Goal: Task Accomplishment & Management: Manage account settings

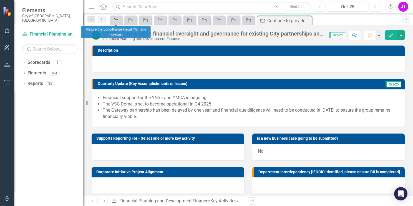
click at [113, 22] on div "Key Activity" at bounding box center [115, 20] width 8 height 7
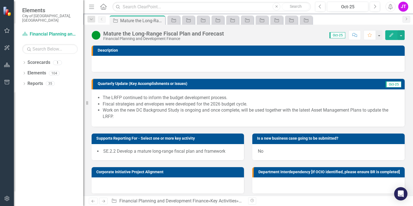
click at [101, 99] on span "The LRFP continued to inform the budget development process. Fiscal strategies …" at bounding box center [248, 108] width 302 height 26
click at [110, 101] on li "Fiscal strategies and envelopes were developed for the 2026 budget cycle." at bounding box center [251, 104] width 296 height 6
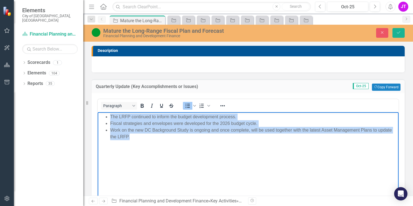
drag, startPoint x: 110, startPoint y: 115, endPoint x: 130, endPoint y: 139, distance: 31.1
click at [130, 139] on ul "The LRFP continued to inform the budget development process. Fiscal strategies …" at bounding box center [248, 126] width 298 height 27
copy ul "The LRFP continued to inform the budget development process. Fiscal strategies …"
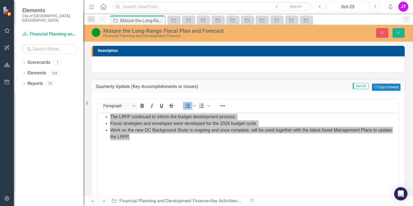
click at [345, 6] on div "Oct-25" at bounding box center [347, 7] width 37 height 7
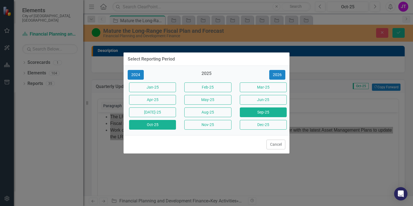
click at [265, 114] on button "Sep-25" at bounding box center [263, 112] width 47 height 10
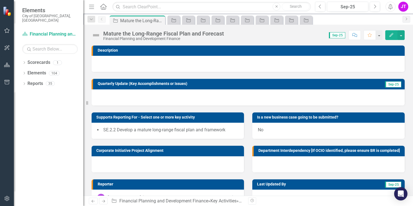
click at [155, 95] on div at bounding box center [248, 97] width 313 height 16
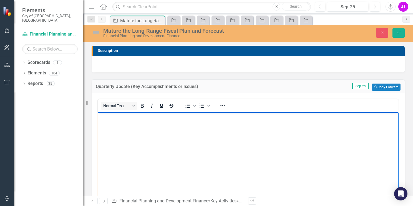
click at [126, 123] on body "Rich Text Area. Press ALT-0 for help." at bounding box center [248, 153] width 301 height 83
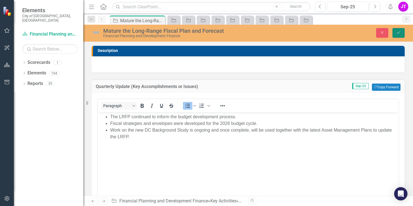
click at [395, 34] on button "Save" at bounding box center [399, 33] width 12 height 10
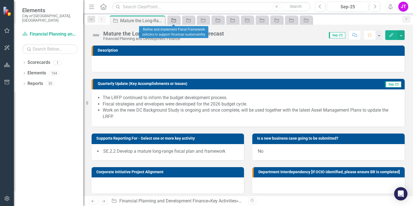
click at [173, 20] on icon "Key Activity" at bounding box center [174, 20] width 6 height 4
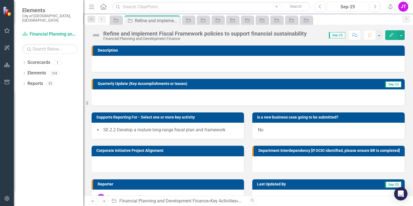
click at [353, 9] on div "Sep-25" at bounding box center [347, 7] width 37 height 7
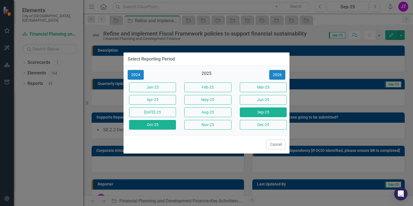
click at [155, 125] on button "Oct-25" at bounding box center [152, 125] width 47 height 10
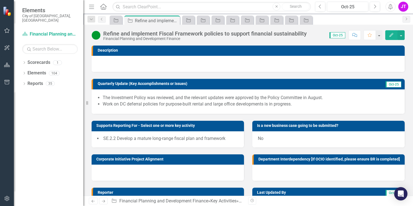
click at [167, 104] on li "Work on DC deferral policies for purpose-built rental and large office developm…" at bounding box center [251, 104] width 296 height 6
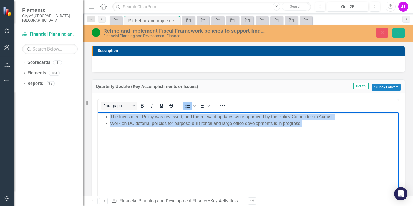
drag, startPoint x: 110, startPoint y: 115, endPoint x: 307, endPoint y: 133, distance: 197.9
click at [307, 133] on body "The Investment Policy was reviewed, and the relevant updates were approved by t…" at bounding box center [248, 153] width 301 height 83
copy ul "The Investment Policy was reviewed, and the relevant updates were approved by t…"
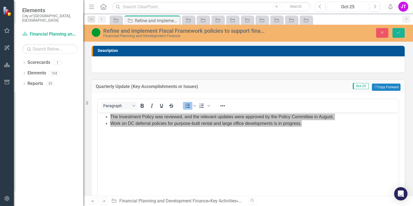
click at [347, 5] on div "Oct-25" at bounding box center [347, 7] width 37 height 7
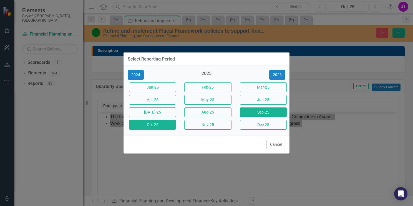
click at [258, 113] on button "Sep-25" at bounding box center [263, 112] width 47 height 10
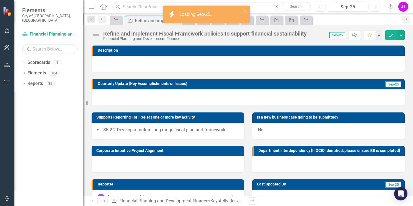
click at [137, 97] on div at bounding box center [248, 97] width 313 height 16
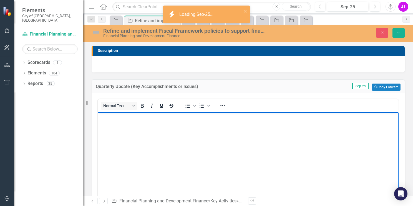
click at [136, 125] on body "Rich Text Area. Press ALT-0 for help." at bounding box center [248, 153] width 301 height 83
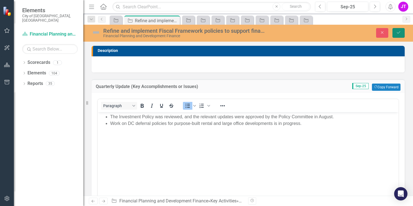
click at [395, 34] on button "Save" at bounding box center [399, 33] width 12 height 10
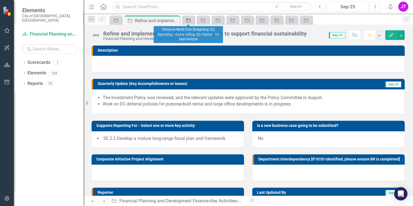
click at [188, 21] on icon "Key Activity" at bounding box center [189, 20] width 6 height 4
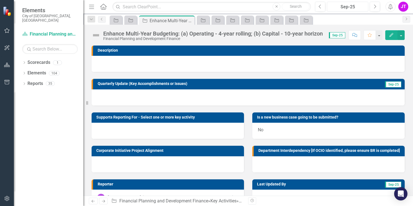
click at [341, 9] on div "Sep-25" at bounding box center [347, 7] width 37 height 7
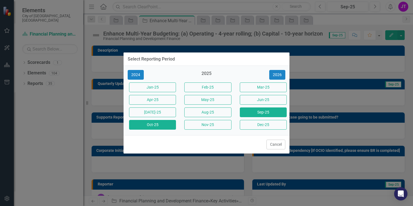
click at [157, 123] on button "Oct-25" at bounding box center [152, 125] width 47 height 10
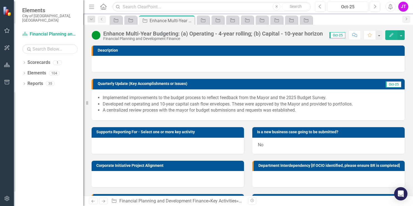
click at [164, 107] on li "A centralized review process with the mayor for budget submissions and requests…" at bounding box center [251, 110] width 296 height 6
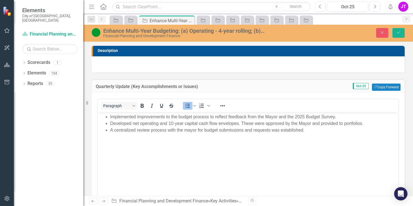
click at [112, 114] on li "Implemented improvements to the budget process to reflect feedback from the May…" at bounding box center [253, 116] width 287 height 7
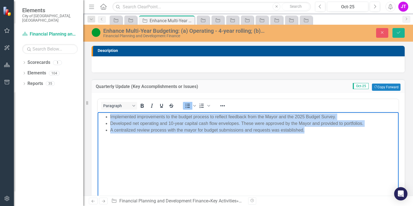
drag, startPoint x: 308, startPoint y: 130, endPoint x: 104, endPoint y: 116, distance: 204.5
click at [104, 116] on ul "Implemented improvements to the budget process to reflect feedback from the May…" at bounding box center [248, 123] width 298 height 20
copy ul "Implemented improvements to the budget process to reflect feedback from the May…"
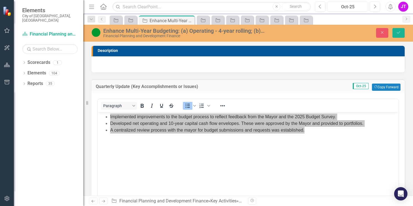
click at [341, 8] on div "Oct-25" at bounding box center [347, 7] width 37 height 7
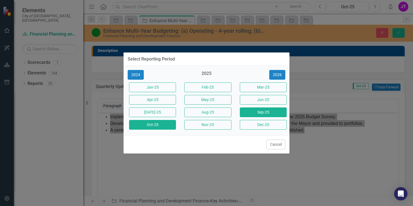
click at [255, 114] on button "Sep-25" at bounding box center [263, 112] width 47 height 10
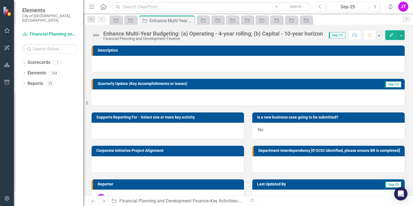
click at [171, 96] on div at bounding box center [248, 97] width 313 height 16
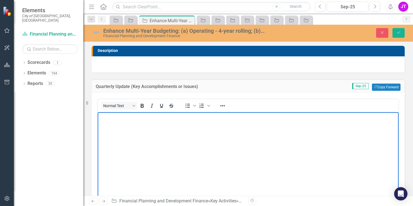
click at [135, 122] on body "Rich Text Area. Press ALT-0 for help." at bounding box center [248, 153] width 301 height 83
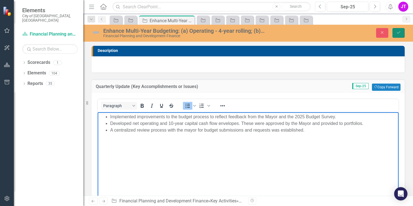
click at [397, 34] on icon "Save" at bounding box center [398, 33] width 5 height 4
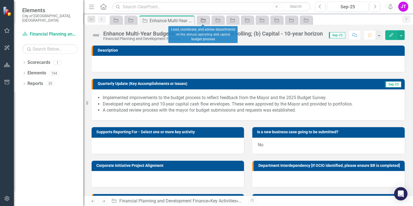
click at [202, 21] on icon "Key Activity" at bounding box center [203, 20] width 6 height 4
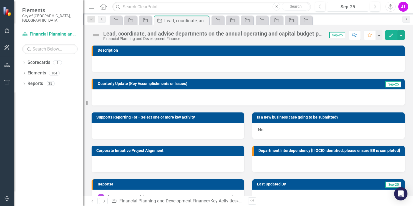
click at [343, 10] on div "Sep-25" at bounding box center [347, 7] width 37 height 7
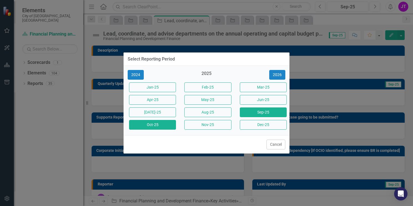
click at [155, 124] on button "Oct-25" at bounding box center [152, 125] width 47 height 10
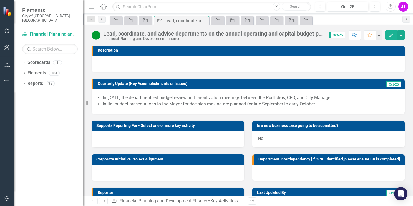
click at [161, 98] on li "In [DATE] the department led budget review and prioritization meetings between …" at bounding box center [251, 98] width 296 height 6
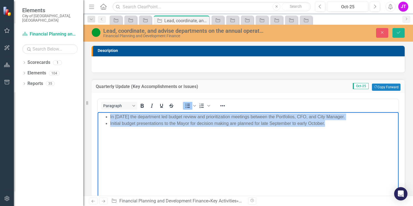
drag, startPoint x: 329, startPoint y: 124, endPoint x: 105, endPoint y: 114, distance: 224.2
click at [105, 114] on ul "In [DATE] the department led budget review and prioritization meetings between …" at bounding box center [248, 119] width 298 height 13
copy ul "In [DATE] the department led budget review and prioritization meetings between …"
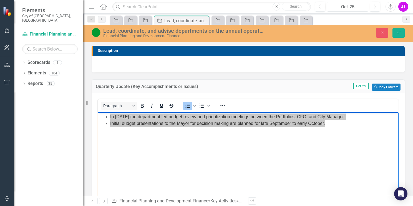
click at [347, 7] on div "Oct-25" at bounding box center [347, 7] width 37 height 7
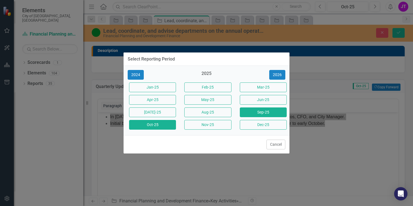
click at [258, 113] on button "Sep-25" at bounding box center [263, 112] width 47 height 10
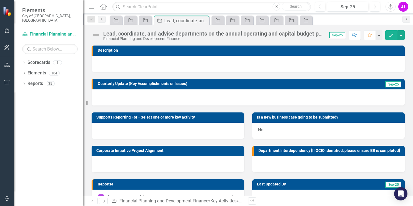
click at [155, 96] on div at bounding box center [248, 97] width 313 height 16
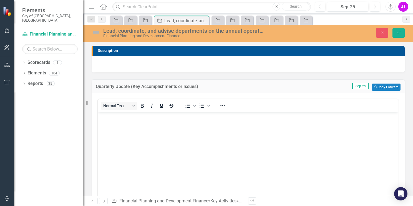
click at [123, 129] on body "Rich Text Area. Press ALT-0 for help." at bounding box center [248, 153] width 301 height 83
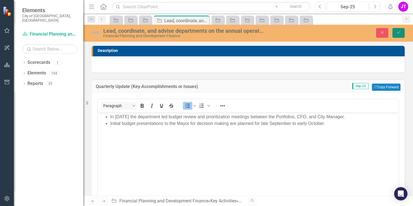
click at [397, 31] on icon "Save" at bounding box center [398, 33] width 5 height 4
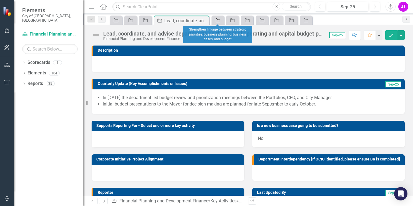
click at [218, 18] on icon "Key Activity" at bounding box center [218, 20] width 6 height 4
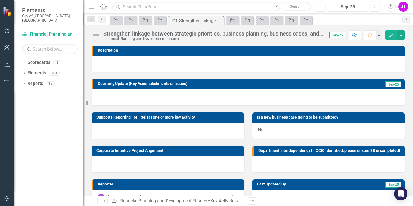
click at [354, 9] on div "Sep-25" at bounding box center [347, 7] width 37 height 7
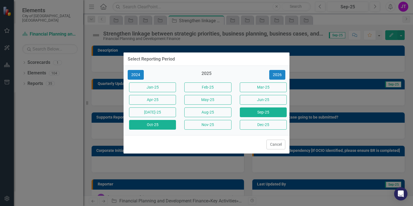
click at [155, 127] on button "Oct-25" at bounding box center [152, 125] width 47 height 10
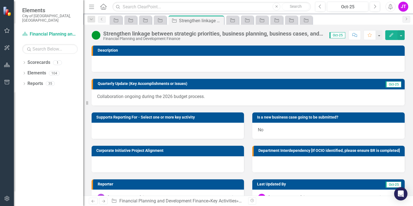
click at [157, 97] on p "Collaboration ongoing during the 2026 budget process." at bounding box center [248, 97] width 302 height 6
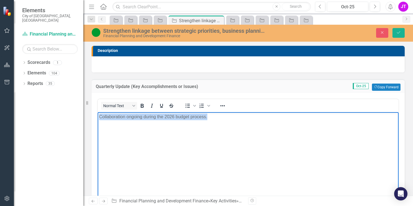
drag, startPoint x: 213, startPoint y: 118, endPoint x: 92, endPoint y: 115, distance: 121.0
click at [98, 115] on html "Collaboration ongoing during the 2026 budget process." at bounding box center [248, 153] width 301 height 83
copy p "Collaboration ongoing during the 2026 budget process."
click at [350, 6] on div "Oct-25" at bounding box center [347, 7] width 37 height 7
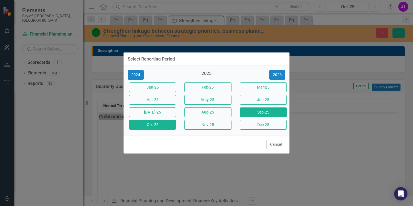
click at [255, 111] on button "Sep-25" at bounding box center [263, 112] width 47 height 10
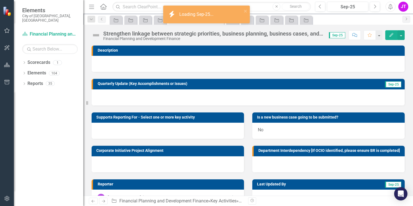
click at [144, 104] on div at bounding box center [248, 97] width 313 height 16
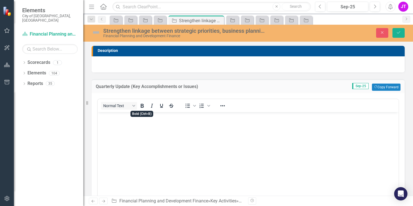
click at [120, 127] on body "Rich Text Area. Press ALT-0 for help." at bounding box center [248, 153] width 301 height 83
click at [400, 33] on icon "Save" at bounding box center [398, 33] width 5 height 4
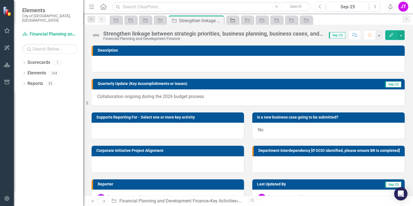
click at [230, 20] on icon "Key Activity" at bounding box center [233, 20] width 6 height 4
click at [346, 6] on div "Sep-25" at bounding box center [347, 7] width 37 height 7
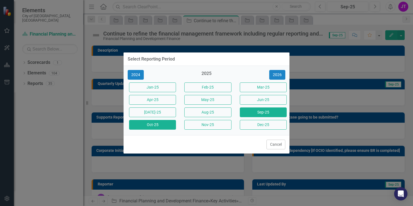
click at [157, 124] on button "Oct-25" at bounding box center [152, 125] width 47 height 10
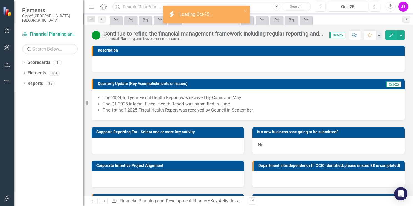
click at [168, 104] on li "The Q1 2025 internal Fiscal Health Report was submitted in June." at bounding box center [251, 104] width 296 height 6
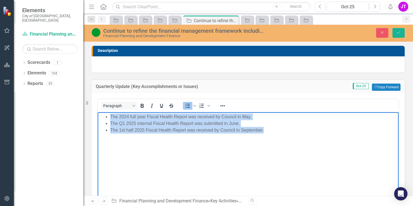
drag, startPoint x: 266, startPoint y: 131, endPoint x: 104, endPoint y: 114, distance: 163.0
click at [104, 114] on ul "The 2024 full year Fiscal Health Report was received by Council in May. The Q1 …" at bounding box center [248, 123] width 298 height 20
drag, startPoint x: 104, startPoint y: 114, endPoint x: 125, endPoint y: 119, distance: 21.2
click at [125, 119] on li "The 2024 full year Fiscal Health Report was received by Council in May." at bounding box center [253, 116] width 287 height 7
click at [112, 116] on li "The 2024 full year Fiscal Health Report was received by Council in May." at bounding box center [253, 116] width 287 height 7
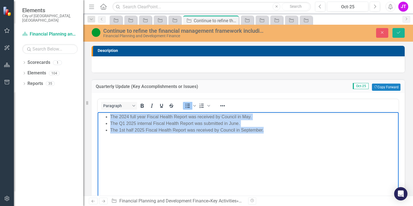
drag, startPoint x: 271, startPoint y: 132, endPoint x: 108, endPoint y: 118, distance: 163.5
click at [108, 118] on ul "The 2024 full year Fiscal Health Report was received by Council in May. The Q1 …" at bounding box center [248, 123] width 298 height 20
copy ul "The 2024 full year Fiscal Health Report was received by Council in May. The Q1 …"
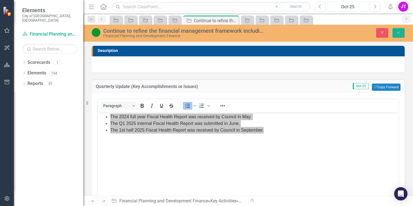
click at [348, 8] on div "Oct-25" at bounding box center [347, 7] width 37 height 7
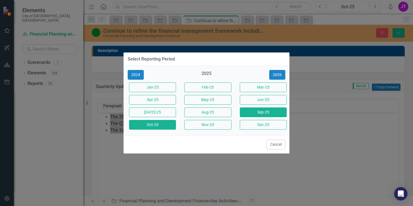
click at [264, 115] on button "Sep-25" at bounding box center [263, 112] width 47 height 10
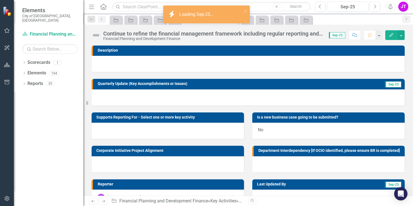
click at [154, 96] on div at bounding box center [248, 97] width 313 height 16
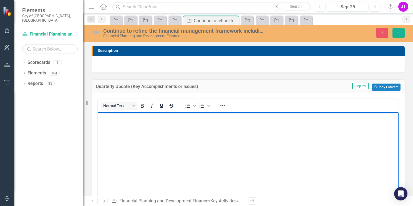
click at [122, 124] on body "Rich Text Area. Press ALT-0 for help." at bounding box center [248, 153] width 301 height 83
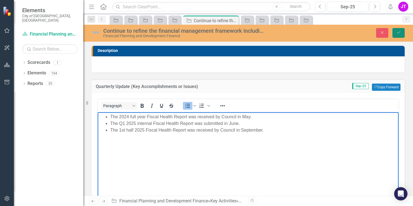
click at [397, 35] on button "Save" at bounding box center [399, 33] width 12 height 10
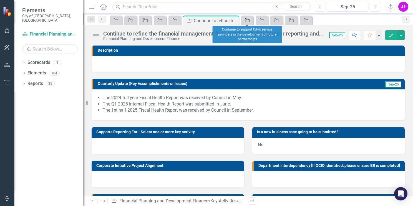
click at [246, 22] on icon at bounding box center [247, 20] width 4 height 4
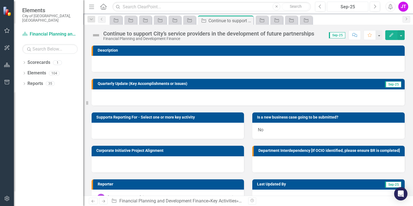
click at [349, 7] on div "Sep-25" at bounding box center [347, 7] width 37 height 7
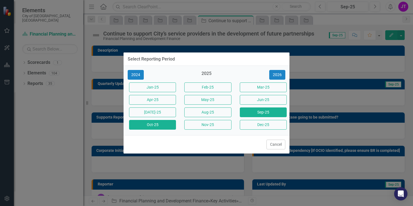
click at [155, 125] on button "Oct-25" at bounding box center [152, 125] width 47 height 10
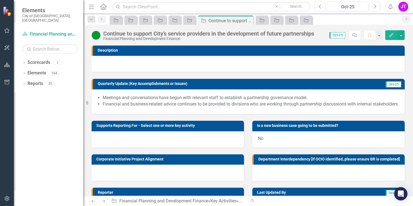
click at [139, 103] on li "Financial and business-related advice continues to be provided to divisions who…" at bounding box center [251, 104] width 296 height 6
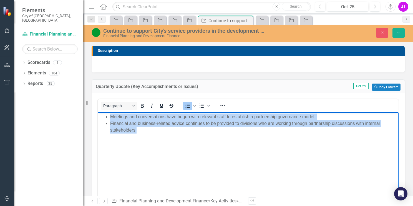
drag, startPoint x: 139, startPoint y: 131, endPoint x: 106, endPoint y: 114, distance: 37.0
click at [106, 114] on ul "Meetings and conversations have begun with relevant staff to establish a partne…" at bounding box center [248, 123] width 298 height 20
copy ul "Meetings and conversations have begun with relevant staff to establish a partne…"
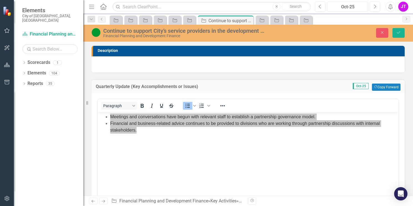
click at [339, 7] on div "Oct-25" at bounding box center [347, 7] width 37 height 7
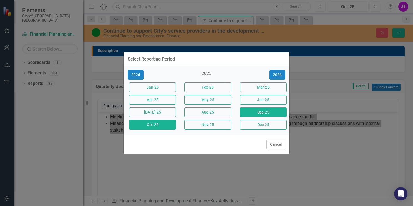
click at [254, 110] on button "Sep-25" at bounding box center [263, 112] width 47 height 10
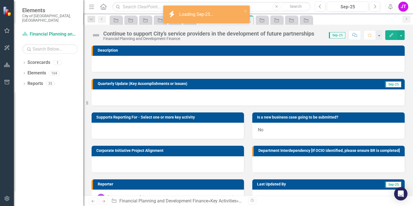
click at [157, 97] on div at bounding box center [248, 97] width 313 height 16
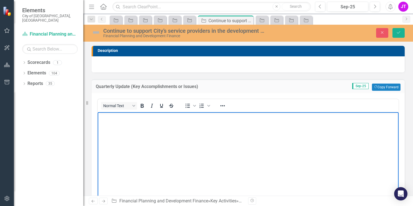
click at [131, 129] on body "Rich Text Area. Press ALT-0 for help." at bounding box center [248, 153] width 301 height 83
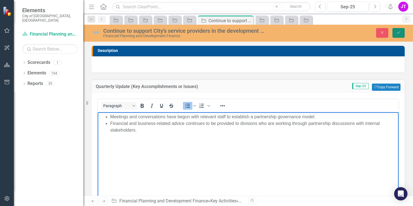
click at [399, 33] on icon "submit" at bounding box center [398, 32] width 3 height 2
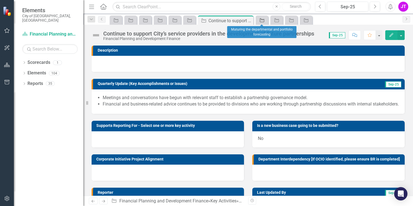
click at [262, 20] on icon "Key Activity" at bounding box center [262, 20] width 6 height 4
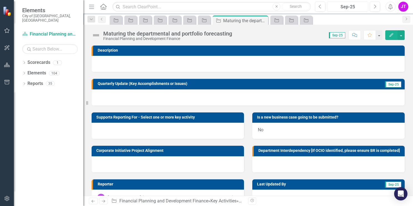
click at [346, 7] on div "Sep-25" at bounding box center [347, 7] width 37 height 7
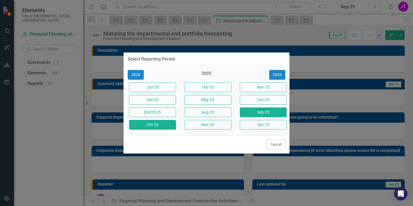
click at [148, 126] on button "Oct-25" at bounding box center [152, 125] width 47 height 10
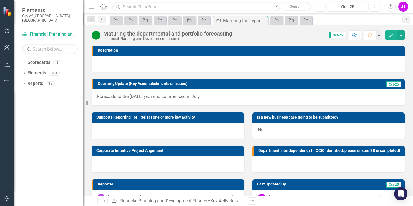
click at [176, 95] on p "Forecasts to the [DATE] year end commenced in July." at bounding box center [248, 97] width 302 height 6
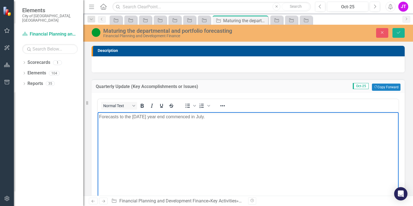
drag, startPoint x: 218, startPoint y: 118, endPoint x: 99, endPoint y: 120, distance: 119.4
click at [99, 120] on p "Forecasts to the [DATE] year end commenced in July." at bounding box center [248, 116] width 298 height 7
copy p "Forecasts to the [DATE] year end commenced in July."
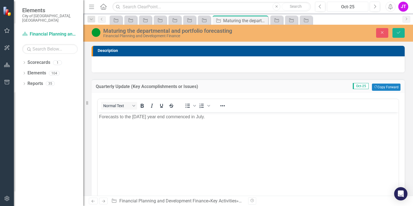
click at [352, 8] on div "Oct-25" at bounding box center [347, 7] width 37 height 7
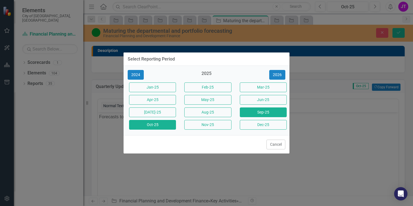
click at [260, 111] on button "Sep-25" at bounding box center [263, 112] width 47 height 10
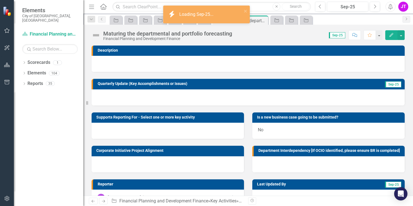
click at [154, 100] on div at bounding box center [248, 97] width 313 height 16
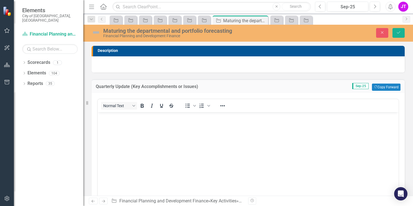
click at [135, 121] on body "Rich Text Area. Press ALT-0 for help." at bounding box center [248, 153] width 301 height 83
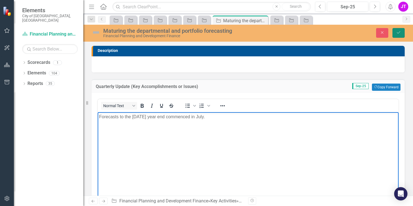
click at [400, 33] on icon "Save" at bounding box center [398, 33] width 5 height 4
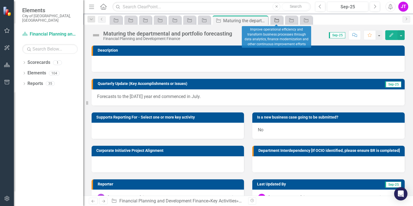
click at [278, 21] on icon "Key Activity" at bounding box center [277, 20] width 6 height 4
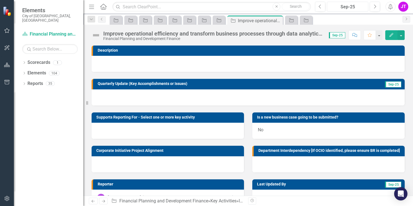
click at [347, 10] on div "Sep-25" at bounding box center [347, 7] width 37 height 7
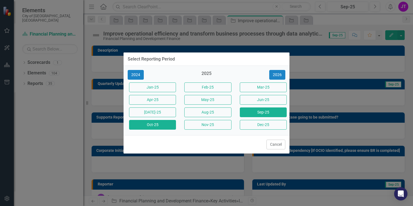
click at [155, 124] on button "Oct-25" at bounding box center [152, 125] width 47 height 10
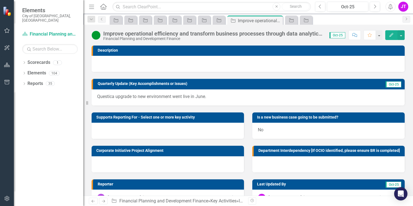
click at [160, 98] on p "Questica upgrade to new environment went live in June." at bounding box center [248, 97] width 302 height 6
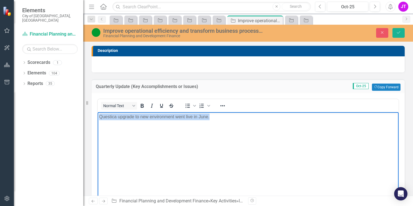
drag, startPoint x: 210, startPoint y: 117, endPoint x: 96, endPoint y: 118, distance: 114.1
click at [98, 118] on html "Questica upgrade to new environment went live in June." at bounding box center [248, 153] width 301 height 83
copy p "Questica upgrade to new environment went live in June."
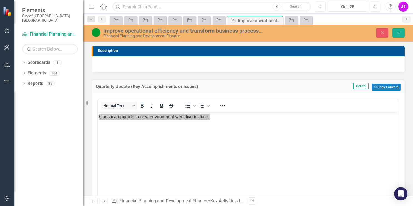
click at [338, 6] on div "Oct-25" at bounding box center [347, 7] width 37 height 7
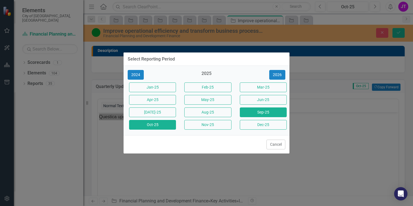
click at [255, 110] on button "Sep-25" at bounding box center [263, 112] width 47 height 10
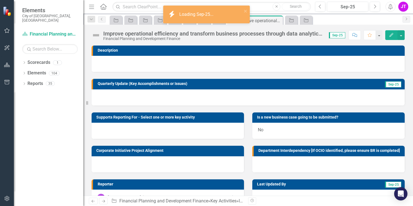
click at [151, 96] on div at bounding box center [248, 97] width 313 height 16
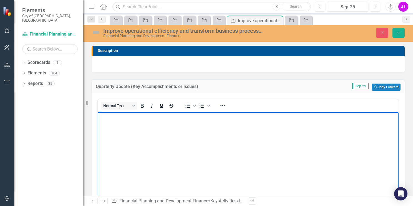
click at [130, 120] on body "Rich Text Area. Press ALT-0 for help." at bounding box center [248, 153] width 301 height 83
click at [396, 35] on button "Save" at bounding box center [399, 33] width 12 height 10
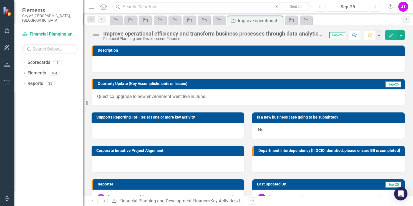
click at [354, 9] on div "Sep-25" at bounding box center [347, 7] width 37 height 7
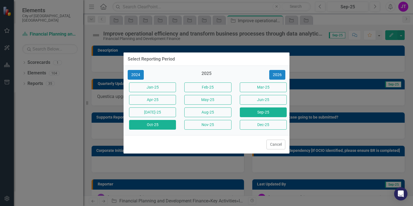
click at [163, 125] on button "Oct-25" at bounding box center [152, 125] width 47 height 10
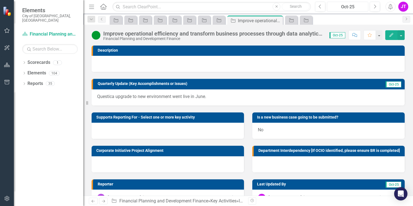
click at [340, 6] on div "Oct-25" at bounding box center [347, 7] width 37 height 7
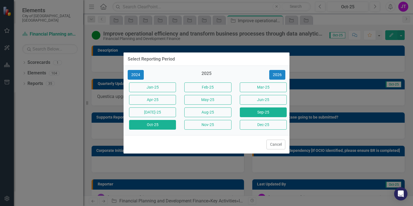
click at [263, 112] on button "Sep-25" at bounding box center [263, 112] width 47 height 10
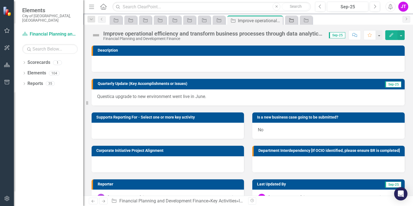
click at [291, 22] on icon at bounding box center [291, 20] width 4 height 4
click at [343, 6] on div "Sep-25" at bounding box center [347, 7] width 37 height 7
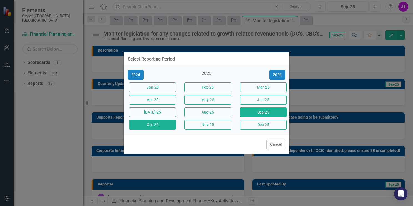
click at [163, 124] on button "Oct-25" at bounding box center [152, 125] width 47 height 10
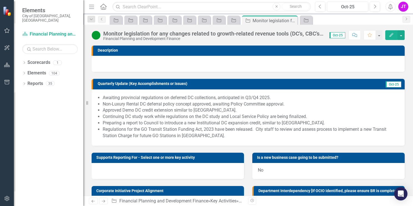
click at [166, 114] on li "Continuing DC study work while regulations on the DC study and Local Service Po…" at bounding box center [251, 117] width 296 height 6
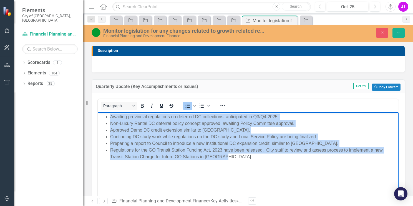
drag, startPoint x: 110, startPoint y: 116, endPoint x: 230, endPoint y: 158, distance: 127.0
click at [230, 158] on ul "Awaiting provincial regulations on deferred DC collections, anticipated in Q3/Q…" at bounding box center [248, 136] width 298 height 47
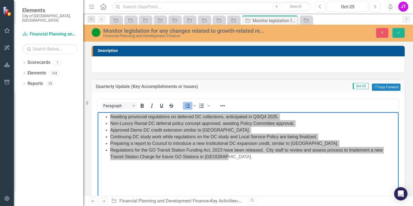
click at [348, 9] on div "Oct-25" at bounding box center [347, 7] width 37 height 7
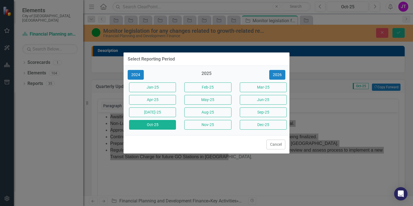
click at [261, 112] on button "Sep-25" at bounding box center [263, 112] width 47 height 10
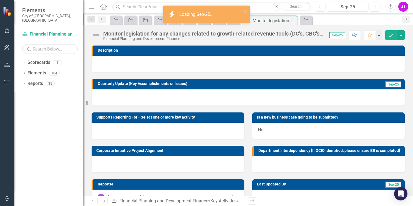
click at [164, 96] on div at bounding box center [248, 97] width 313 height 16
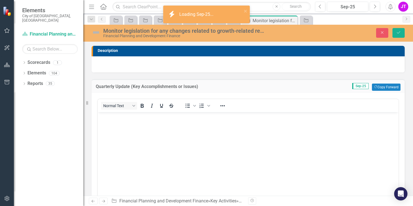
click at [120, 125] on body "Rich Text Area. Press ALT-0 for help." at bounding box center [248, 153] width 301 height 83
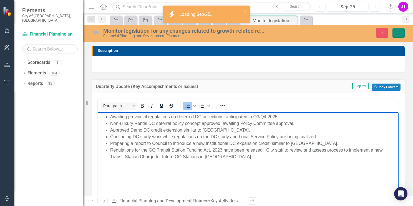
click at [397, 32] on icon "Save" at bounding box center [398, 33] width 5 height 4
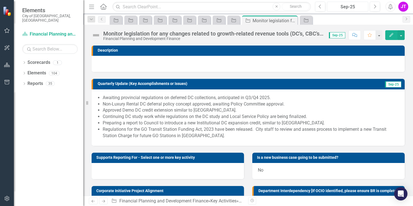
click at [354, 8] on div "Sep-25" at bounding box center [347, 7] width 37 height 7
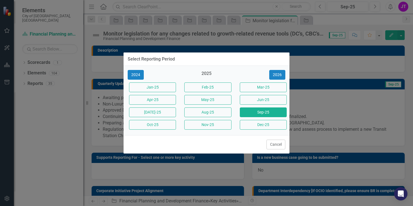
click at [328, 104] on div "Select Reporting Period 2024 2025 [DATE]-25 Feb-25 Mar-25 Apr-25 May-25 Jun-25 …" at bounding box center [206, 103] width 413 height 206
click at [272, 142] on button "Cancel" at bounding box center [275, 145] width 19 height 10
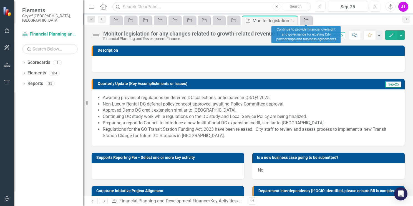
click at [307, 18] on icon "Key Activity" at bounding box center [306, 20] width 6 height 4
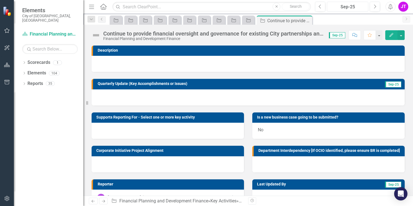
click at [343, 8] on div "Sep-25" at bounding box center [347, 7] width 37 height 7
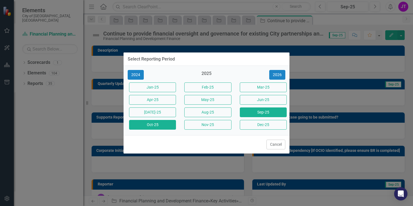
click at [161, 123] on button "Oct-25" at bounding box center [152, 125] width 47 height 10
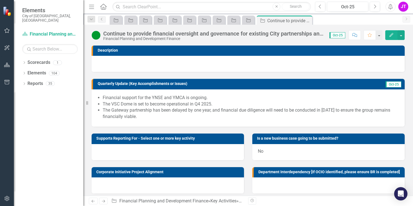
click at [125, 109] on li "The Gateway partnership has been delayed by one year, and financial due diligen…" at bounding box center [251, 113] width 296 height 13
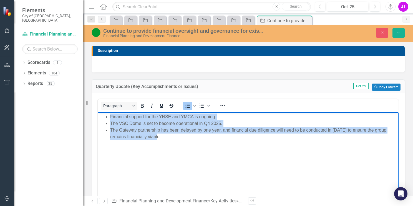
drag, startPoint x: 165, startPoint y: 138, endPoint x: 94, endPoint y: 111, distance: 75.4
click at [98, 112] on html "Financial support for the YNSE and YMCA is ongoing. The VSC Dome is set to beco…" at bounding box center [248, 153] width 301 height 83
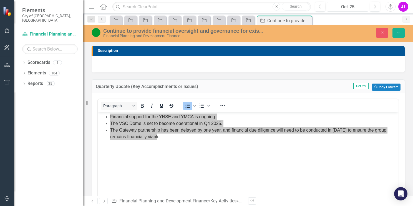
click at [349, 7] on div "Oct-25" at bounding box center [347, 7] width 37 height 7
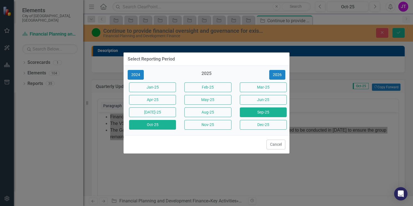
click at [268, 112] on button "Sep-25" at bounding box center [263, 112] width 47 height 10
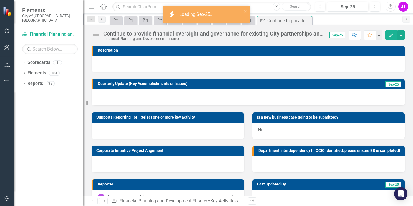
click at [154, 98] on div at bounding box center [248, 97] width 313 height 16
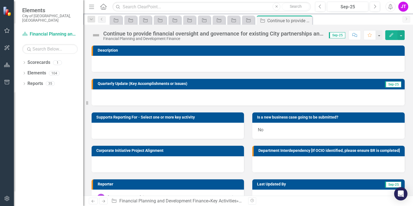
click at [154, 98] on div at bounding box center [248, 97] width 313 height 16
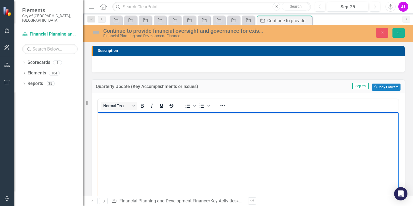
click at [130, 121] on body "Rich Text Area. Press ALT-0 for help." at bounding box center [248, 153] width 301 height 83
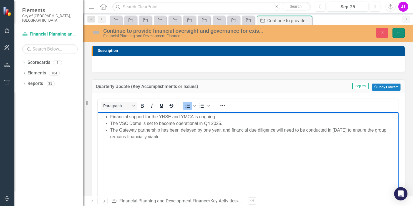
click at [396, 35] on button "Save" at bounding box center [399, 33] width 12 height 10
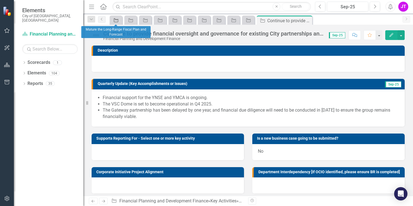
click at [116, 21] on icon "Key Activity" at bounding box center [116, 20] width 6 height 4
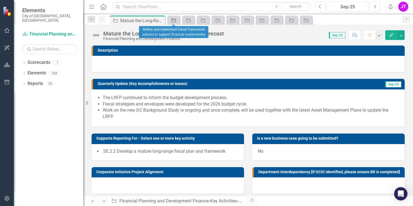
click at [175, 22] on icon at bounding box center [174, 20] width 4 height 4
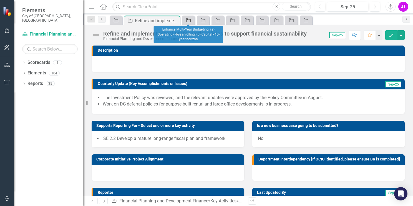
click at [189, 22] on div "Key Activity" at bounding box center [187, 20] width 8 height 7
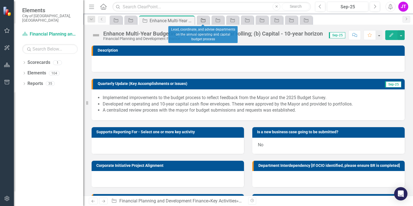
click at [203, 21] on icon "Key Activity" at bounding box center [203, 20] width 6 height 4
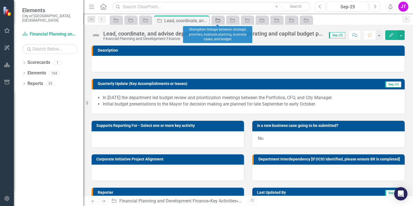
click at [216, 22] on icon at bounding box center [218, 20] width 4 height 4
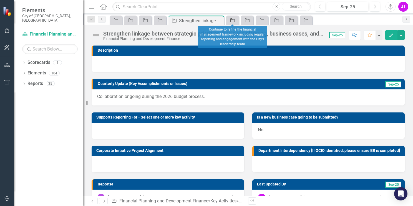
click at [231, 22] on icon "Key Activity" at bounding box center [233, 20] width 6 height 4
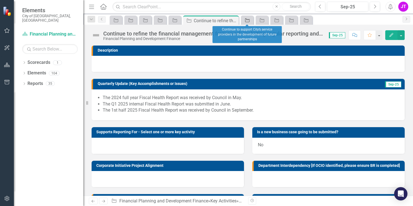
click at [245, 22] on div "Key Activity" at bounding box center [246, 20] width 8 height 7
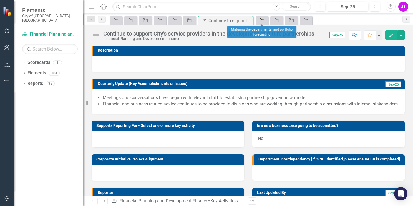
click at [262, 22] on icon "Key Activity" at bounding box center [262, 20] width 6 height 4
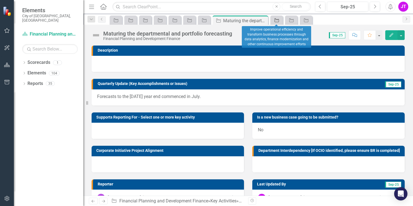
click at [274, 21] on icon "Key Activity" at bounding box center [277, 20] width 6 height 4
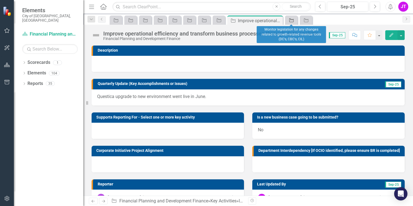
click at [291, 22] on icon "Key Activity" at bounding box center [292, 20] width 6 height 4
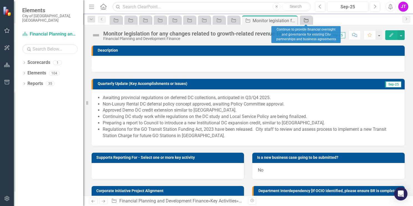
click at [306, 21] on icon "Key Activity" at bounding box center [306, 20] width 6 height 4
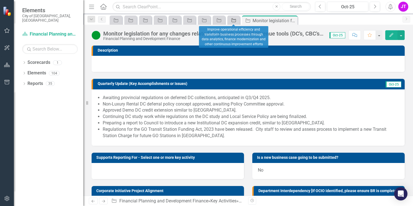
click at [235, 22] on icon at bounding box center [234, 20] width 4 height 4
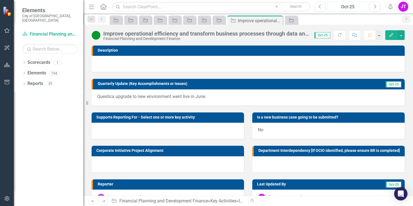
click at [348, 8] on div "Oct-25" at bounding box center [347, 7] width 37 height 7
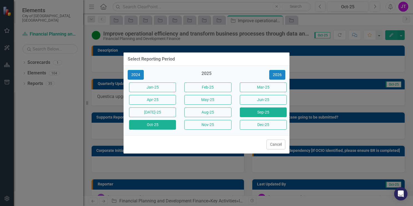
click at [252, 110] on button "Sep-25" at bounding box center [263, 112] width 47 height 10
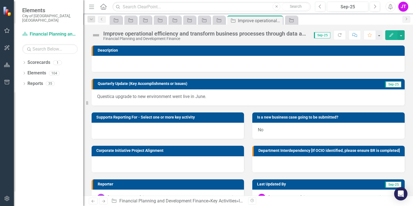
click at [96, 35] on img at bounding box center [96, 35] width 9 height 9
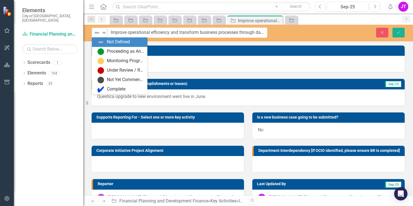
click at [100, 34] on img at bounding box center [97, 32] width 7 height 7
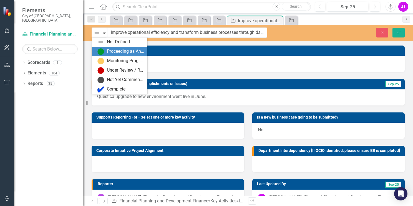
click at [106, 49] on div "Proceeding as Anticipated" at bounding box center [120, 51] width 47 height 7
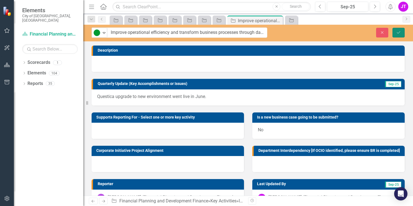
click at [395, 32] on button "Save" at bounding box center [399, 33] width 12 height 10
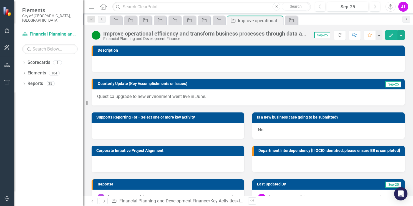
click at [92, 85] on div "Quarterly Update (Key Accomplishments or Issues) Sep-25" at bounding box center [248, 84] width 313 height 10
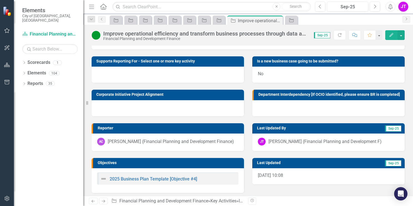
scroll to position [59, 0]
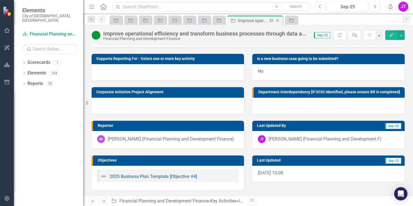
click at [278, 21] on icon "Close" at bounding box center [278, 20] width 6 height 4
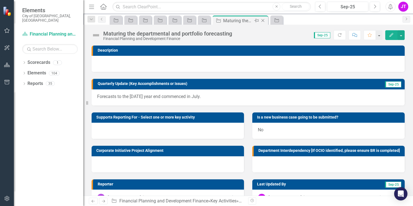
click at [263, 19] on icon "Close" at bounding box center [263, 20] width 6 height 4
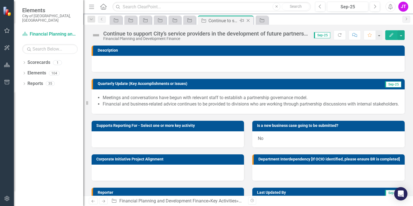
click at [248, 21] on icon at bounding box center [248, 20] width 3 height 3
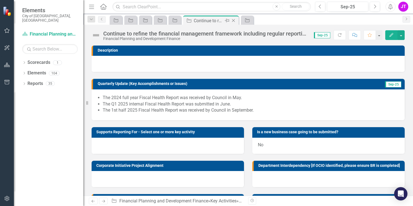
click at [234, 21] on icon "Close" at bounding box center [234, 20] width 6 height 4
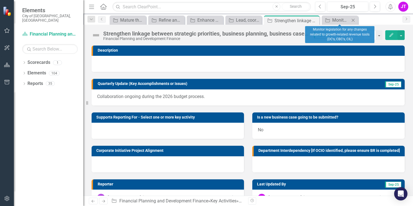
click at [353, 19] on icon "Close" at bounding box center [353, 20] width 6 height 4
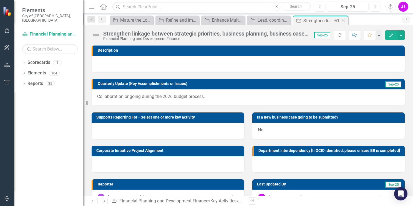
click at [343, 21] on icon at bounding box center [343, 20] width 3 height 3
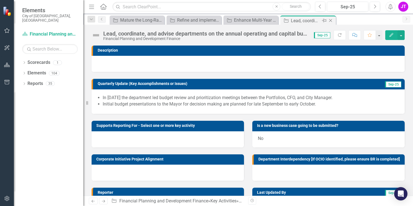
click at [332, 21] on icon "Close" at bounding box center [331, 20] width 6 height 4
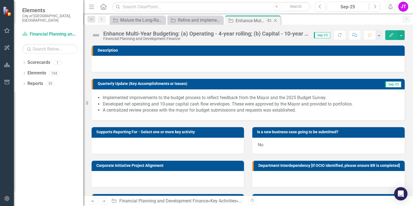
click at [276, 21] on icon "Close" at bounding box center [276, 20] width 6 height 4
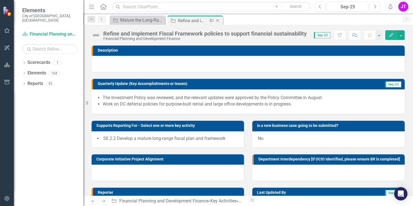
click at [218, 22] on icon "Close" at bounding box center [218, 20] width 6 height 4
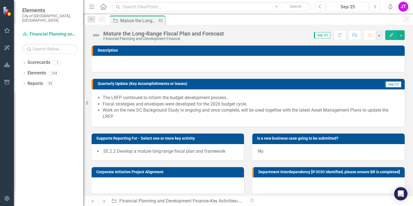
click at [143, 19] on div "Mature the Long-Range Fiscal Plan and Forecast" at bounding box center [138, 20] width 37 height 7
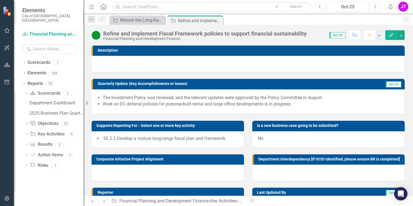
click at [52, 31] on link "Scorecard Financial Planning and Development Finance" at bounding box center [50, 34] width 56 height 6
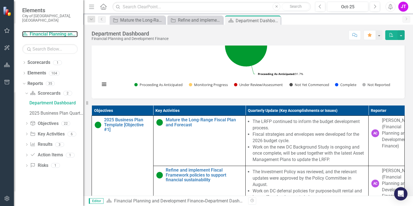
scroll to position [194, 0]
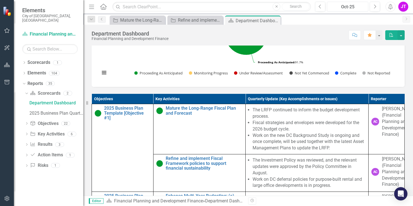
click at [344, 8] on div "Oct-25" at bounding box center [347, 7] width 37 height 7
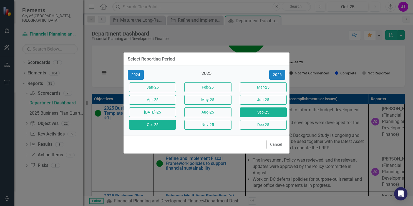
click at [261, 111] on button "Sep-25" at bounding box center [263, 112] width 47 height 10
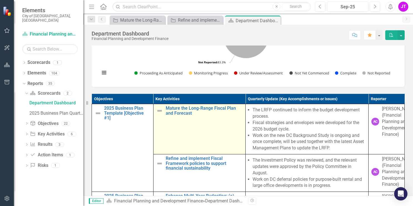
click at [158, 114] on img at bounding box center [159, 110] width 7 height 7
click at [157, 114] on img at bounding box center [159, 110] width 7 height 7
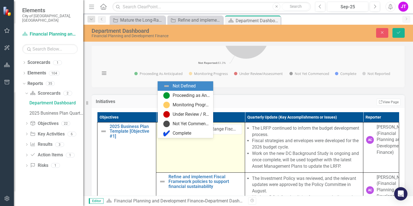
click at [168, 134] on div "Expand" at bounding box center [171, 129] width 6 height 9
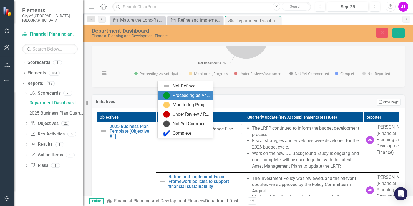
click at [176, 99] on div "Proceeding as Anticipated" at bounding box center [191, 95] width 37 height 6
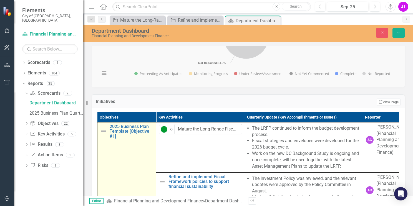
click at [106, 135] on img at bounding box center [103, 131] width 7 height 7
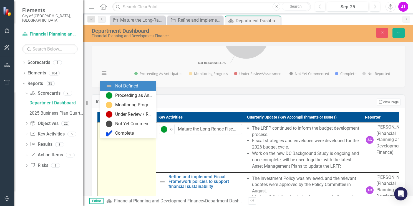
click at [107, 133] on img at bounding box center [105, 129] width 7 height 7
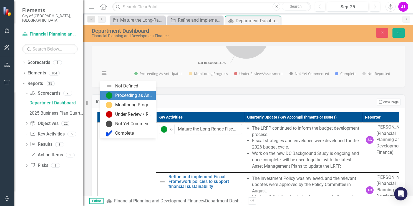
click at [125, 99] on div "Proceeding as Anticipated" at bounding box center [133, 95] width 37 height 6
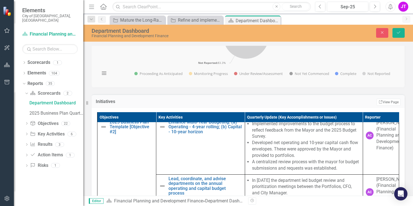
scroll to position [83, 0]
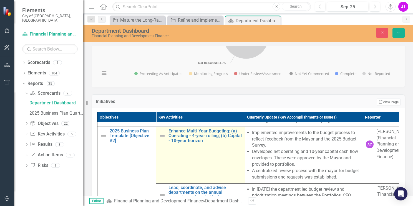
click at [162, 139] on img at bounding box center [162, 135] width 7 height 7
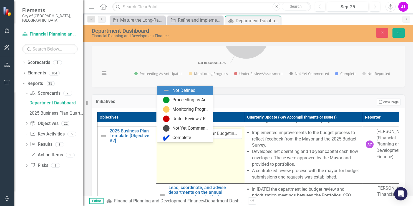
click at [162, 137] on img at bounding box center [164, 133] width 7 height 7
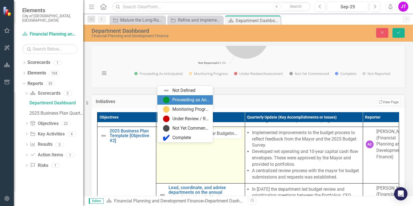
click at [172, 97] on div "Proceeding as Anticipated" at bounding box center [190, 100] width 37 height 6
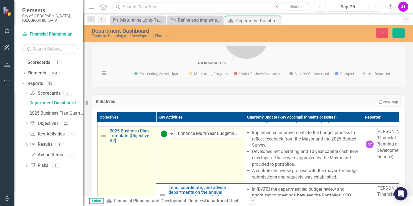
click at [106, 139] on img at bounding box center [103, 135] width 7 height 7
click at [105, 139] on img at bounding box center [103, 135] width 7 height 7
click at [106, 137] on img at bounding box center [105, 133] width 7 height 7
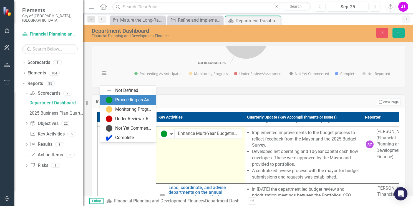
click at [119, 100] on div "Proceeding as Anticipated" at bounding box center [133, 100] width 37 height 6
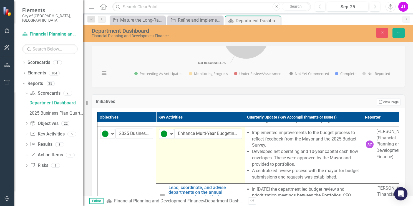
scroll to position [111, 0]
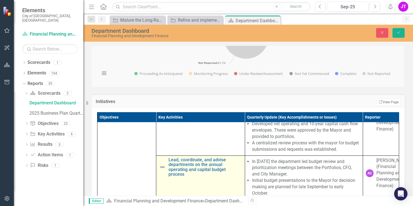
click at [160, 170] on img at bounding box center [162, 167] width 7 height 7
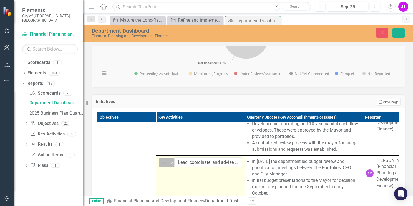
click at [162, 166] on img at bounding box center [164, 162] width 7 height 7
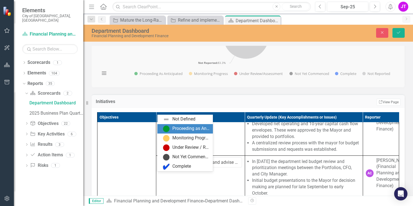
click at [175, 130] on div "Proceeding as Anticipated" at bounding box center [190, 128] width 37 height 6
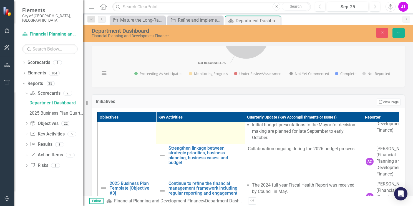
scroll to position [194, 0]
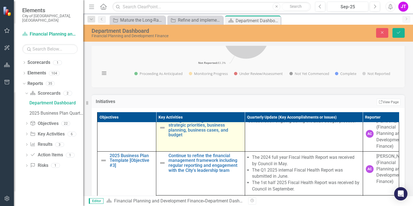
click at [160, 131] on img at bounding box center [162, 127] width 7 height 7
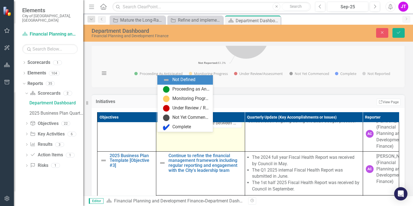
click at [162, 127] on img at bounding box center [164, 123] width 7 height 7
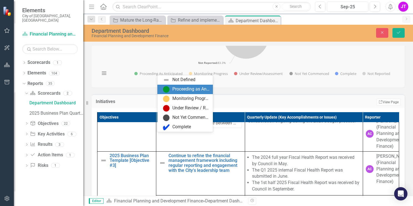
click at [172, 90] on div "Proceeding as Anticipated" at bounding box center [190, 89] width 37 height 6
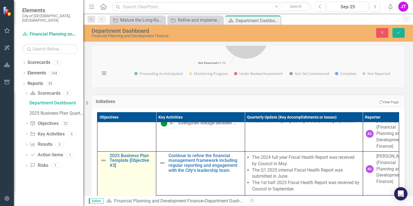
click at [103, 164] on img at bounding box center [103, 160] width 7 height 7
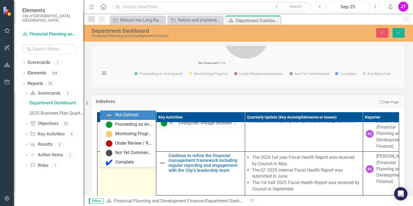
click at [105, 162] on img at bounding box center [105, 158] width 7 height 7
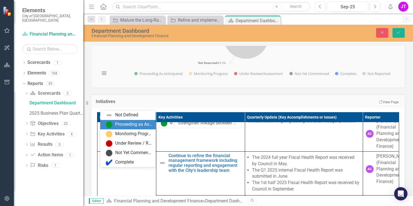
click at [117, 128] on div "Proceeding as Anticipated" at bounding box center [128, 124] width 56 height 9
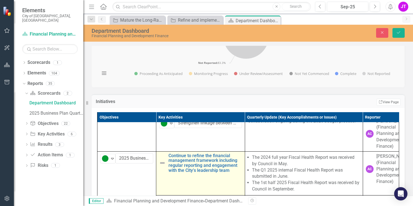
click at [160, 166] on img at bounding box center [162, 163] width 7 height 7
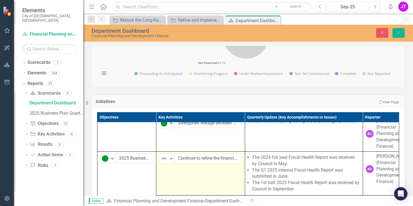
click at [160, 177] on td "Not Defined Expand Continue to refine the financial management framework includ…" at bounding box center [200, 173] width 89 height 44
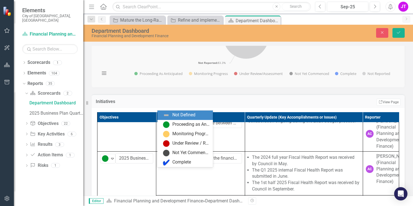
click at [161, 162] on img at bounding box center [164, 158] width 7 height 7
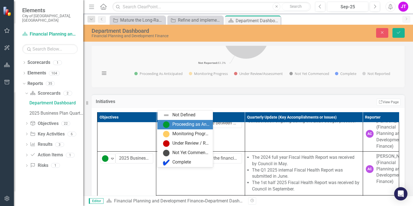
click at [172, 128] on div "Proceeding as Anticipated" at bounding box center [185, 124] width 56 height 9
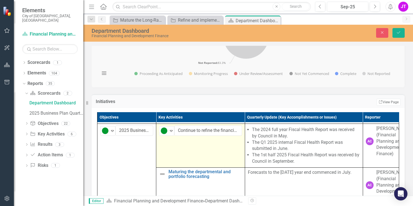
scroll to position [250, 0]
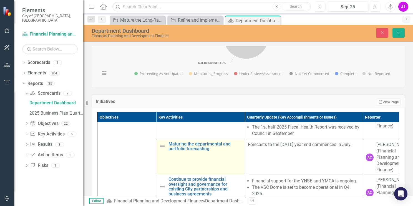
click at [162, 150] on img at bounding box center [162, 146] width 7 height 7
click at [162, 150] on img at bounding box center [164, 147] width 7 height 7
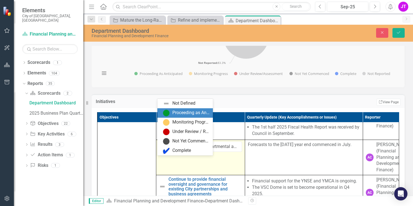
click at [172, 116] on div "Proceeding as Anticipated" at bounding box center [190, 113] width 37 height 6
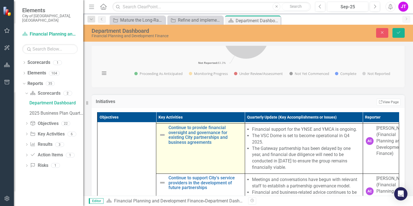
scroll to position [305, 0]
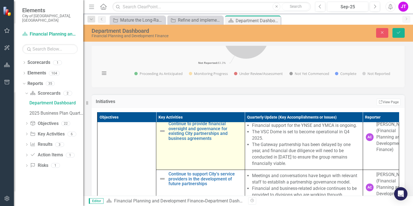
click at [161, 134] on img at bounding box center [162, 131] width 7 height 7
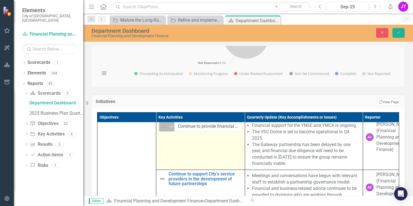
click at [162, 130] on img at bounding box center [164, 127] width 7 height 7
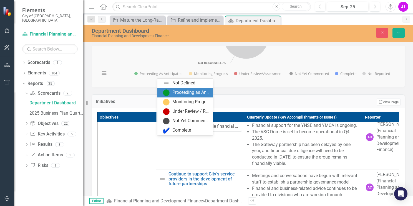
click at [182, 96] on div "Proceeding as Anticipated" at bounding box center [185, 92] width 56 height 9
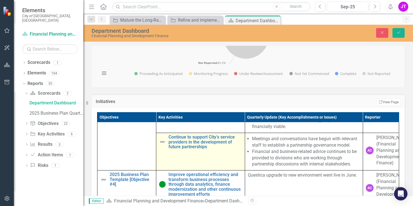
scroll to position [333, 0]
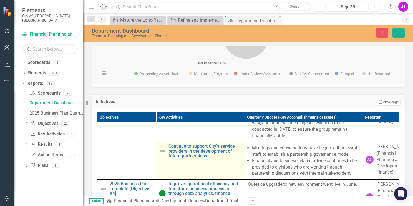
click at [162, 154] on img at bounding box center [162, 151] width 7 height 7
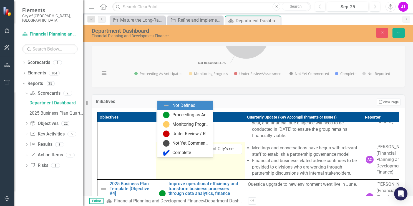
click at [162, 152] on img at bounding box center [164, 149] width 7 height 7
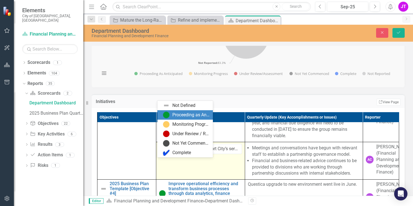
click at [173, 114] on div "Proceeding as Anticipated" at bounding box center [190, 115] width 37 height 6
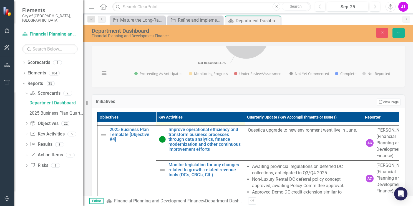
scroll to position [389, 0]
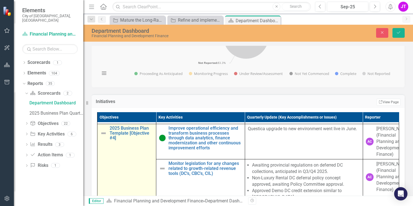
click at [104, 137] on img at bounding box center [103, 133] width 7 height 7
click at [104, 135] on img at bounding box center [105, 131] width 7 height 7
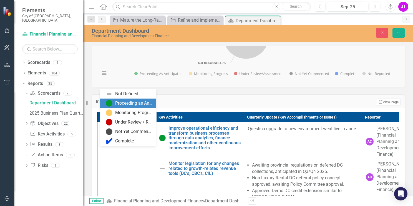
click at [121, 104] on div "Proceeding as Anticipated" at bounding box center [133, 103] width 37 height 6
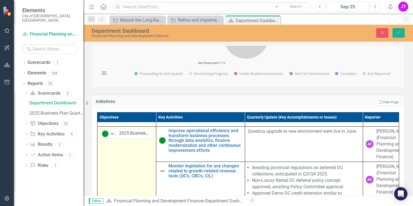
scroll to position [396, 0]
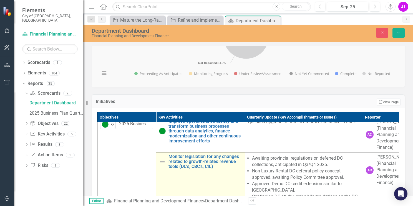
click at [161, 165] on img at bounding box center [162, 161] width 7 height 7
click at [161, 163] on img at bounding box center [164, 159] width 7 height 7
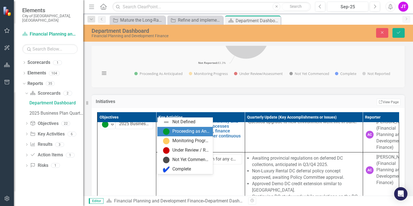
click at [171, 131] on div "Proceeding as Anticipated" at bounding box center [186, 131] width 47 height 7
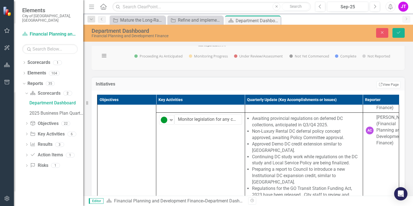
scroll to position [187, 0]
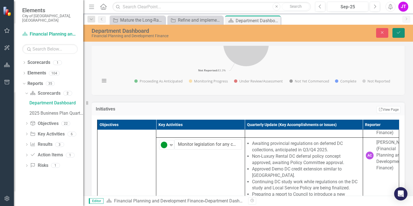
click at [399, 32] on icon "submit" at bounding box center [398, 32] width 3 height 2
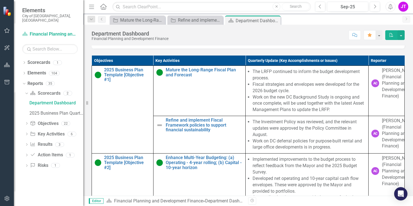
scroll to position [259, 0]
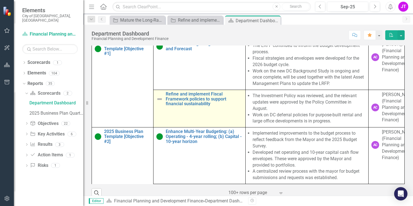
click at [157, 102] on img at bounding box center [159, 99] width 7 height 7
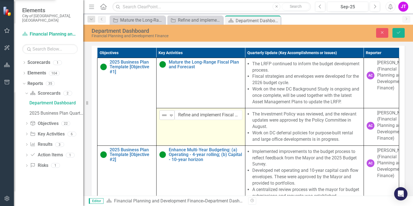
click at [164, 119] on img at bounding box center [164, 115] width 7 height 7
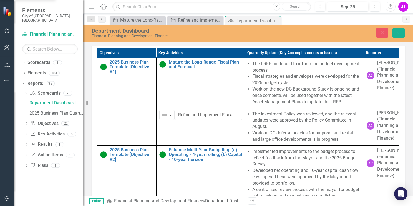
click at [399, 35] on button "Save" at bounding box center [399, 33] width 12 height 10
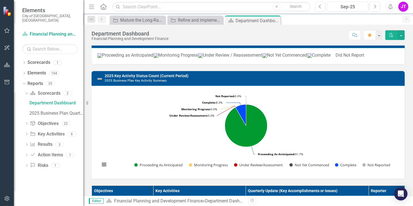
scroll to position [0, 0]
